Goal: Information Seeking & Learning: Compare options

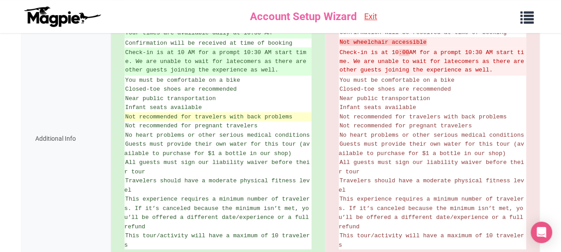
scroll to position [179, 0]
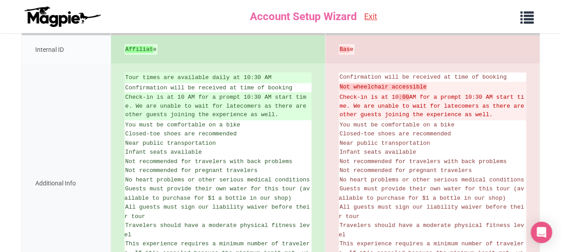
click at [40, 136] on div "Additional Info" at bounding box center [66, 182] width 89 height 239
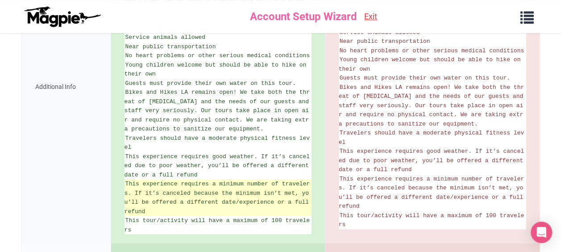
scroll to position [387, 0]
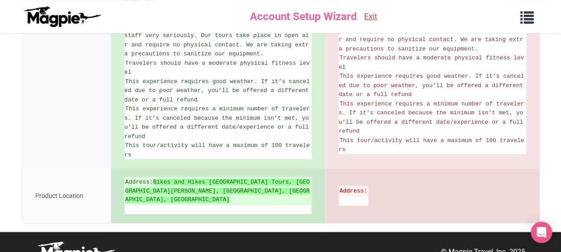
click at [95, 72] on div "Additional Info" at bounding box center [66, 11] width 89 height 312
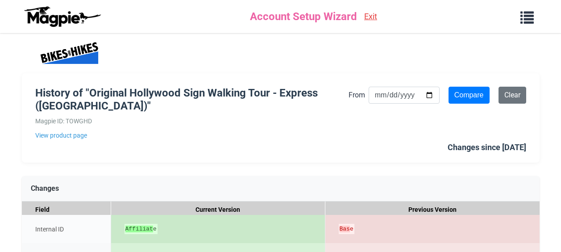
scroll to position [178, 0]
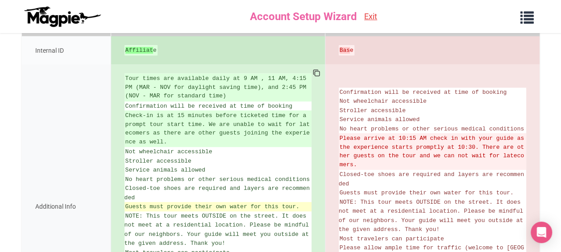
click at [274, 211] on li "Guests must provide their own water for this tour." at bounding box center [217, 206] width 187 height 9
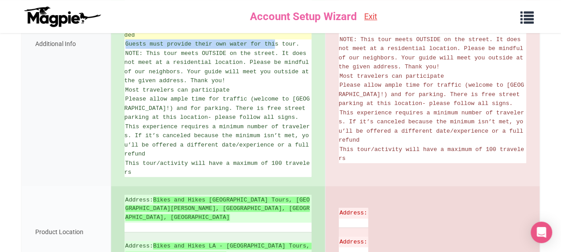
scroll to position [274, 0]
